Goal: Find specific page/section: Find specific page/section

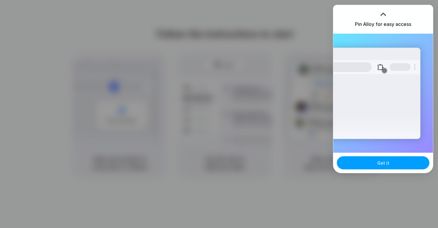
click at [372, 168] on button "Got it" at bounding box center [383, 162] width 92 height 13
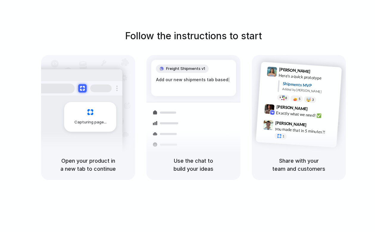
click at [12, 10] on div "Follow the instructions to start Capturing page Open your product in a new tab …" at bounding box center [193, 122] width 386 height 244
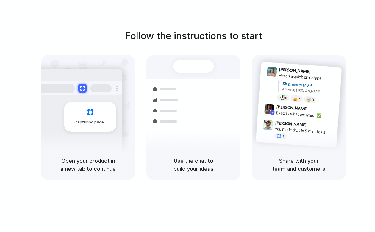
click at [2, 1] on div "Follow the instructions to start Capturing page Open your product in a new tab …" at bounding box center [193, 122] width 386 height 244
click at [93, 83] on div at bounding box center [77, 88] width 89 height 14
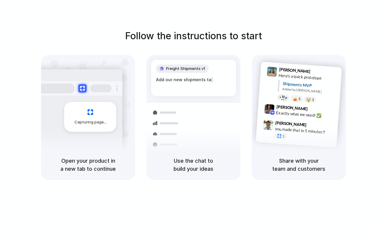
click at [14, 5] on div "Follow the instructions to start Capturing page Open your product in a new tab …" at bounding box center [193, 122] width 386 height 244
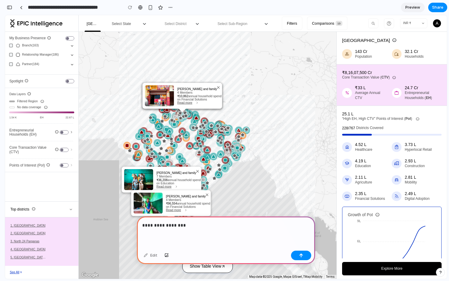
click at [186, 25] on h1 "Select District" at bounding box center [176, 24] width 22 height 4
click at [192, 129] on img at bounding box center [193, 128] width 8 height 8
click at [192, 225] on p "**********" at bounding box center [226, 225] width 168 height 7
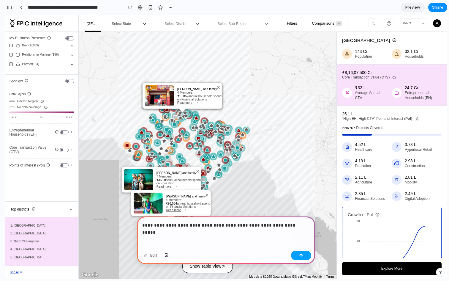
click at [305, 255] on button "button" at bounding box center [301, 256] width 20 height 10
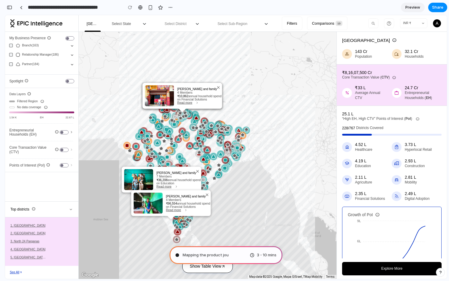
type input "**********"
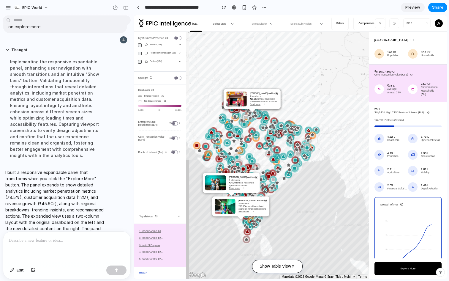
scroll to position [24, 0]
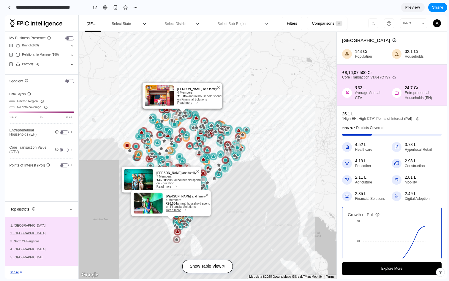
drag, startPoint x: 132, startPoint y: 180, endPoint x: 0, endPoint y: 161, distance: 133.4
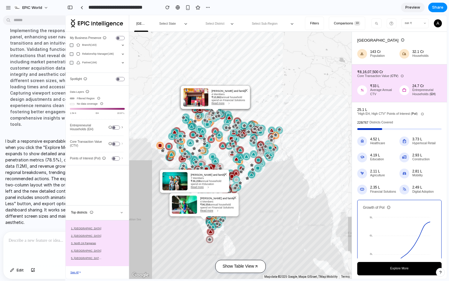
scroll to position [52, 0]
drag, startPoint x: 63, startPoint y: 177, endPoint x: 146, endPoint y: 182, distance: 82.5
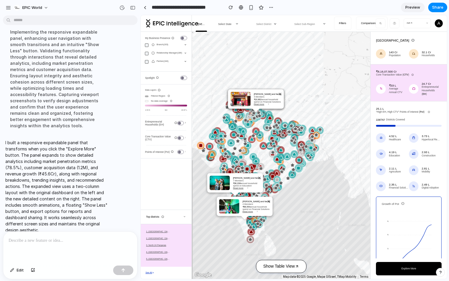
scroll to position [58, 0]
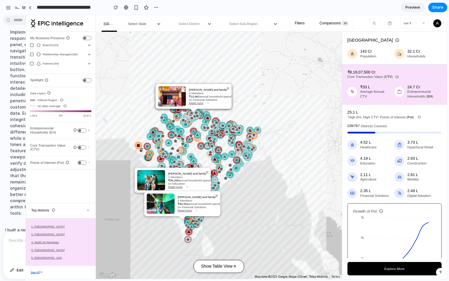
drag, startPoint x: 144, startPoint y: 198, endPoint x: 25, endPoint y: 195, distance: 118.7
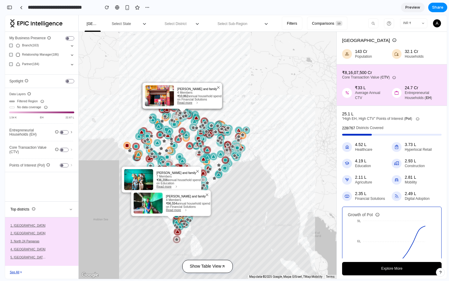
scroll to position [64, 0]
